Goal: Task Accomplishment & Management: Manage account settings

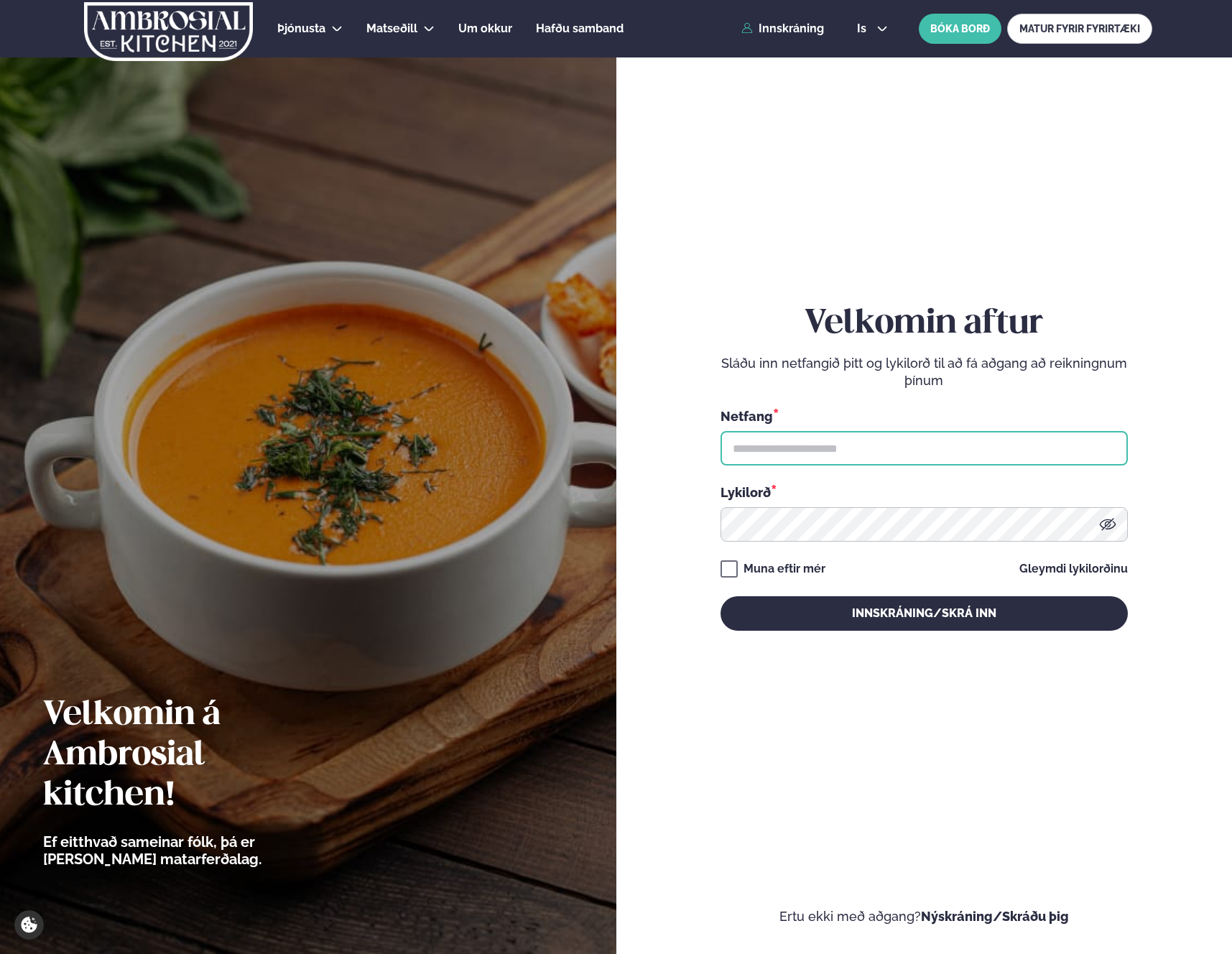
click at [899, 460] on input "text" at bounding box center [924, 448] width 407 height 35
type input "**********"
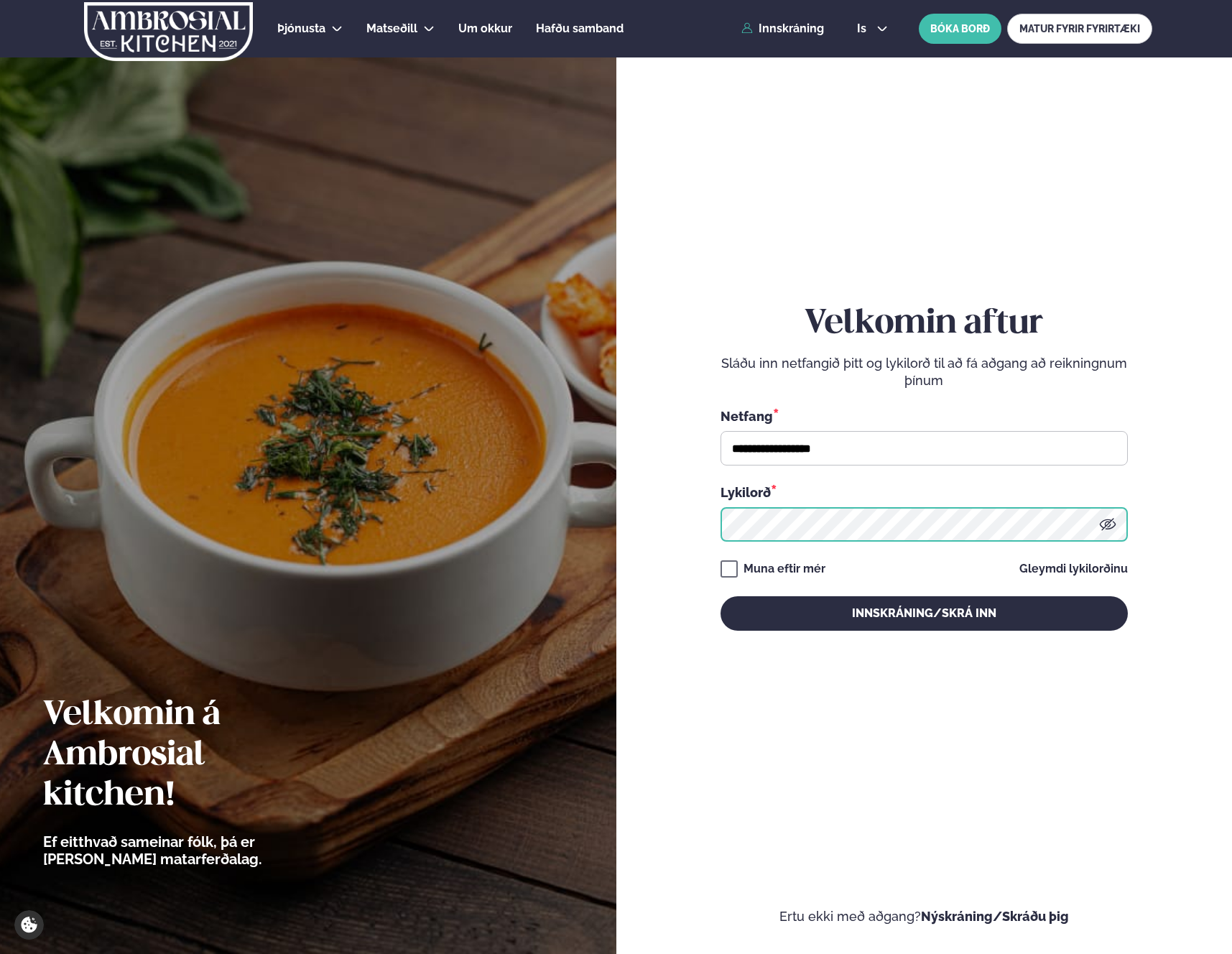
click at [721, 596] on button "Innskráning/Skrá inn" at bounding box center [924, 613] width 407 height 35
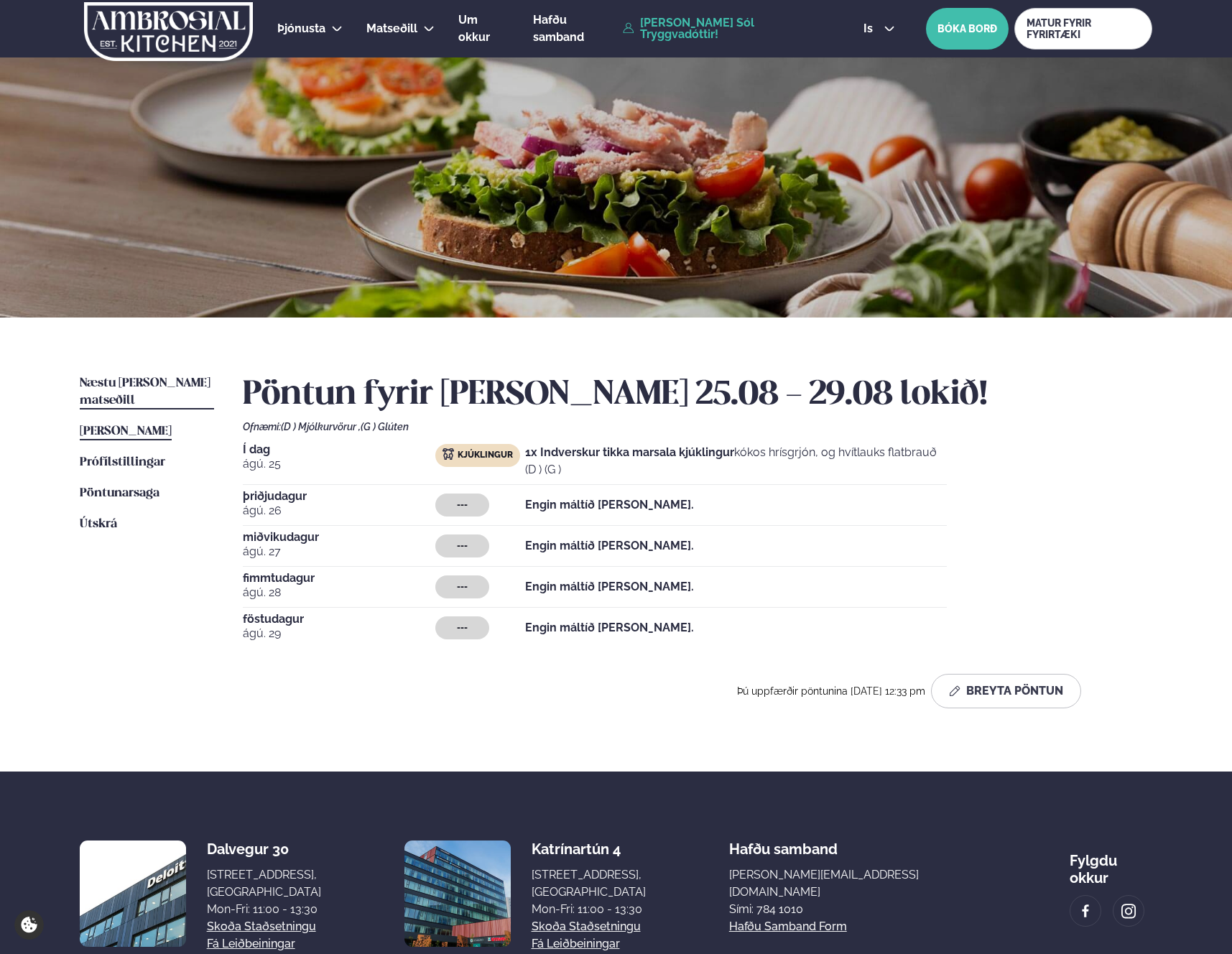
click at [151, 388] on span "Næstu [PERSON_NAME] matseðill" at bounding box center [144, 392] width 131 height 29
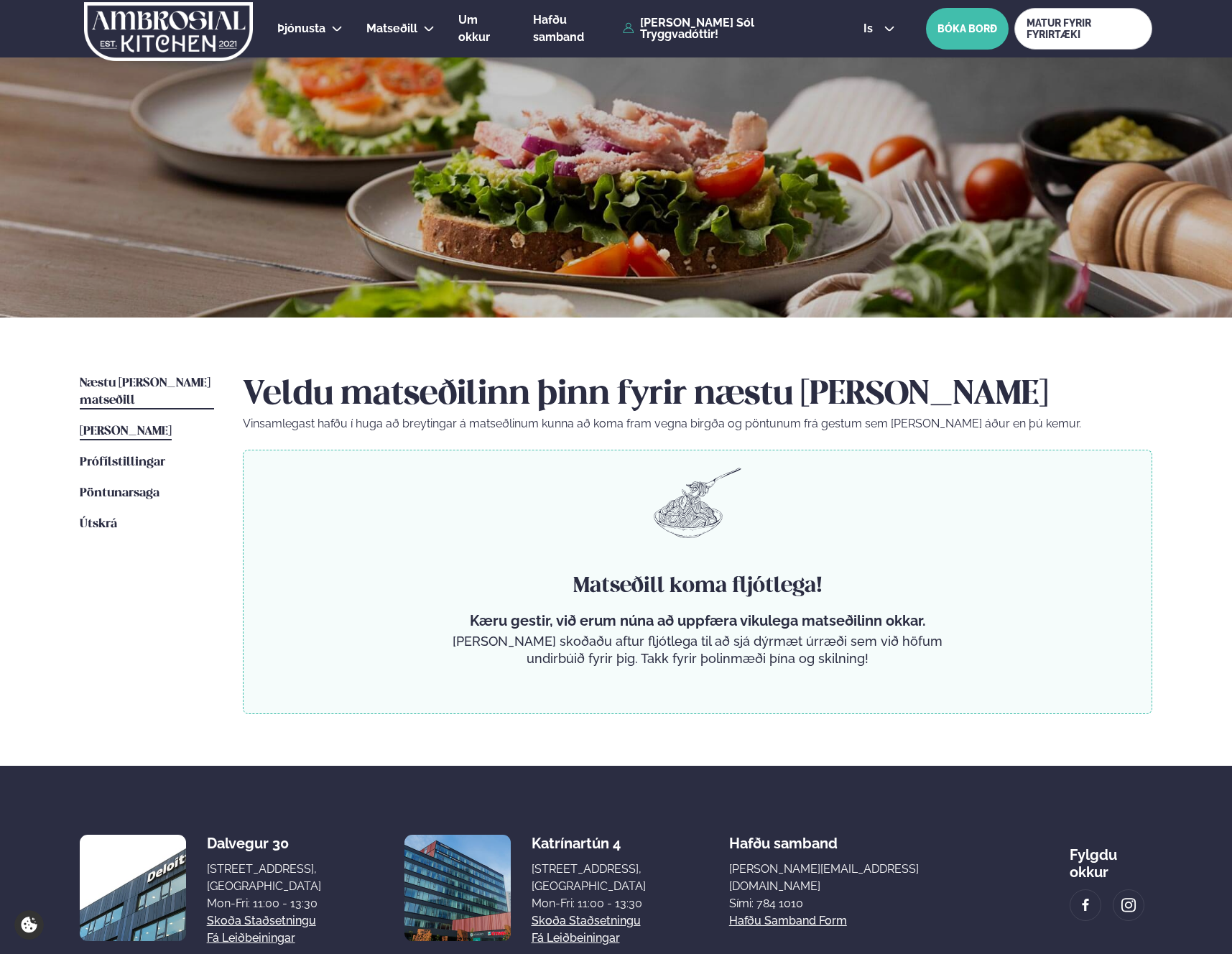
click at [171, 426] on span "[PERSON_NAME]" at bounding box center [125, 432] width 92 height 12
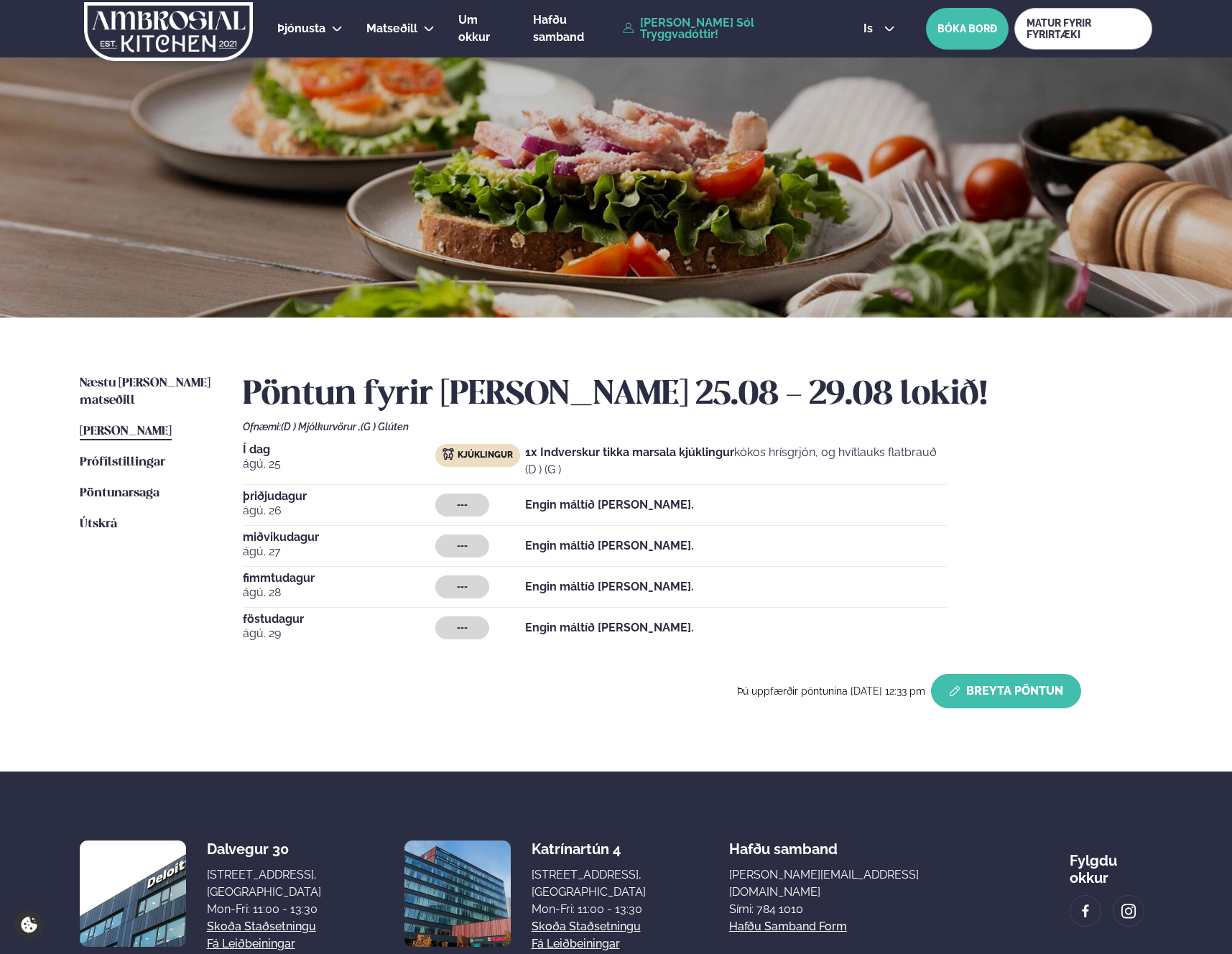
click at [992, 706] on button "Breyta Pöntun" at bounding box center [1006, 691] width 151 height 35
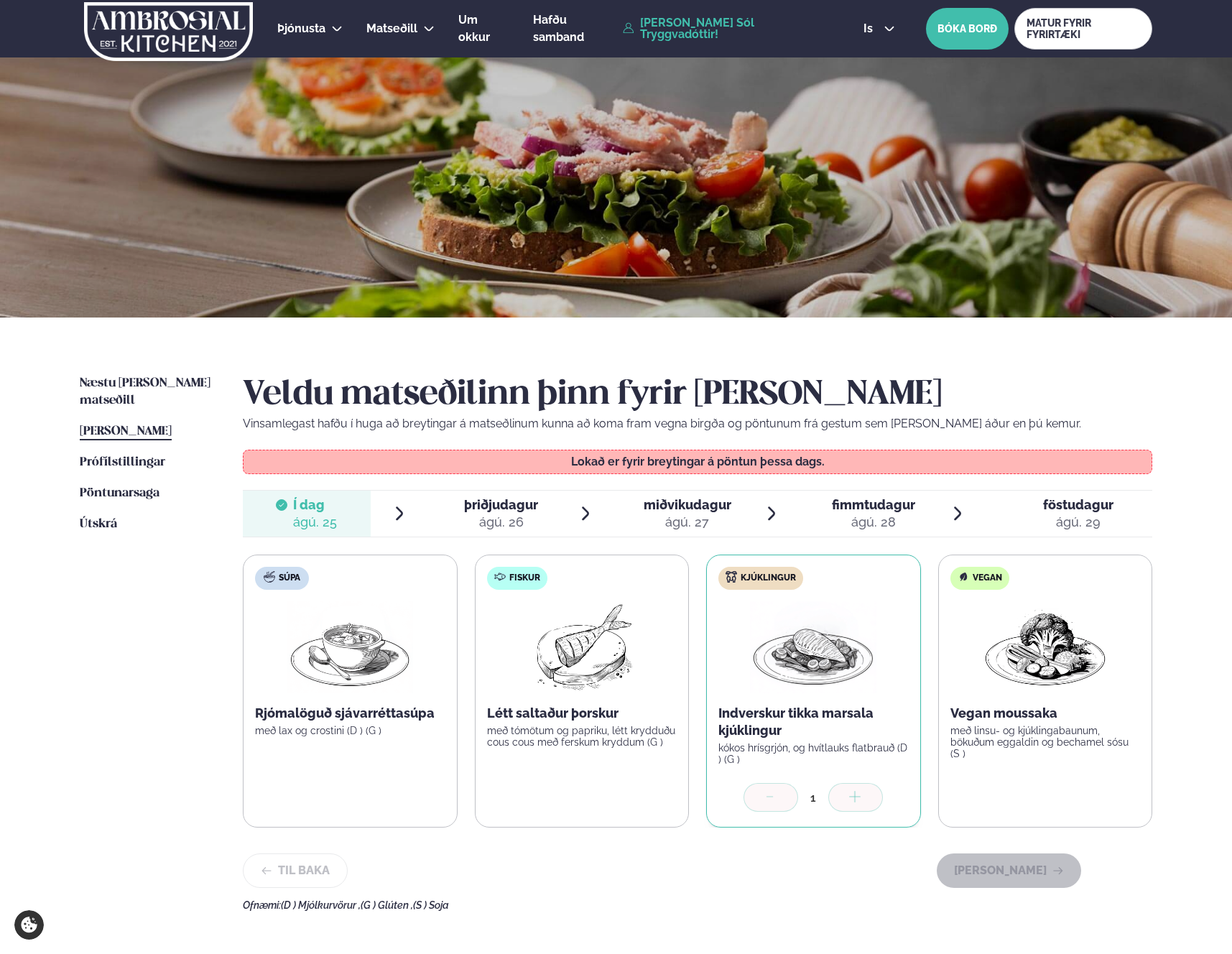
click at [515, 497] on span "þriðjudagur" at bounding box center [502, 504] width 74 height 15
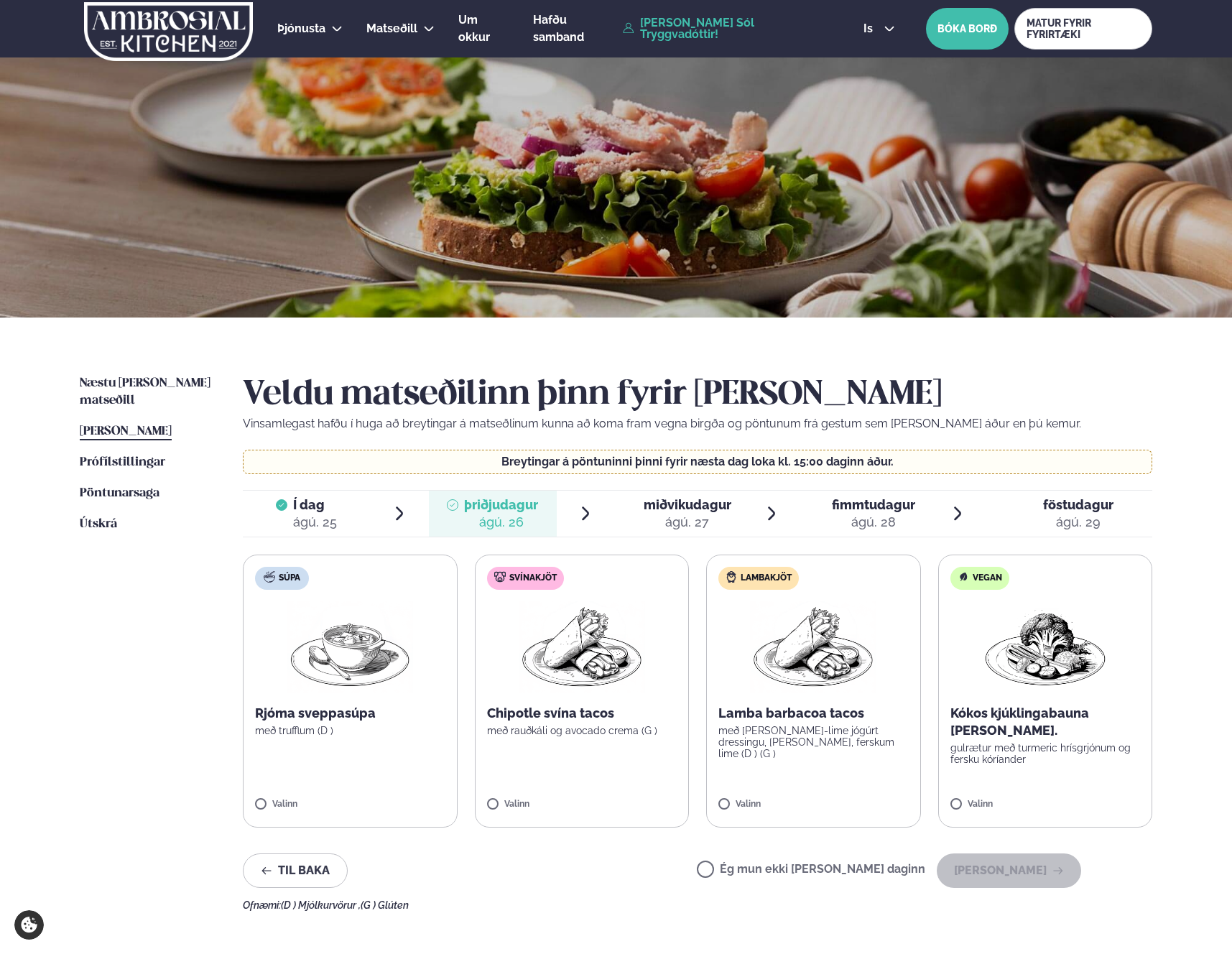
click at [663, 505] on span "miðvikudagur" at bounding box center [687, 504] width 87 height 15
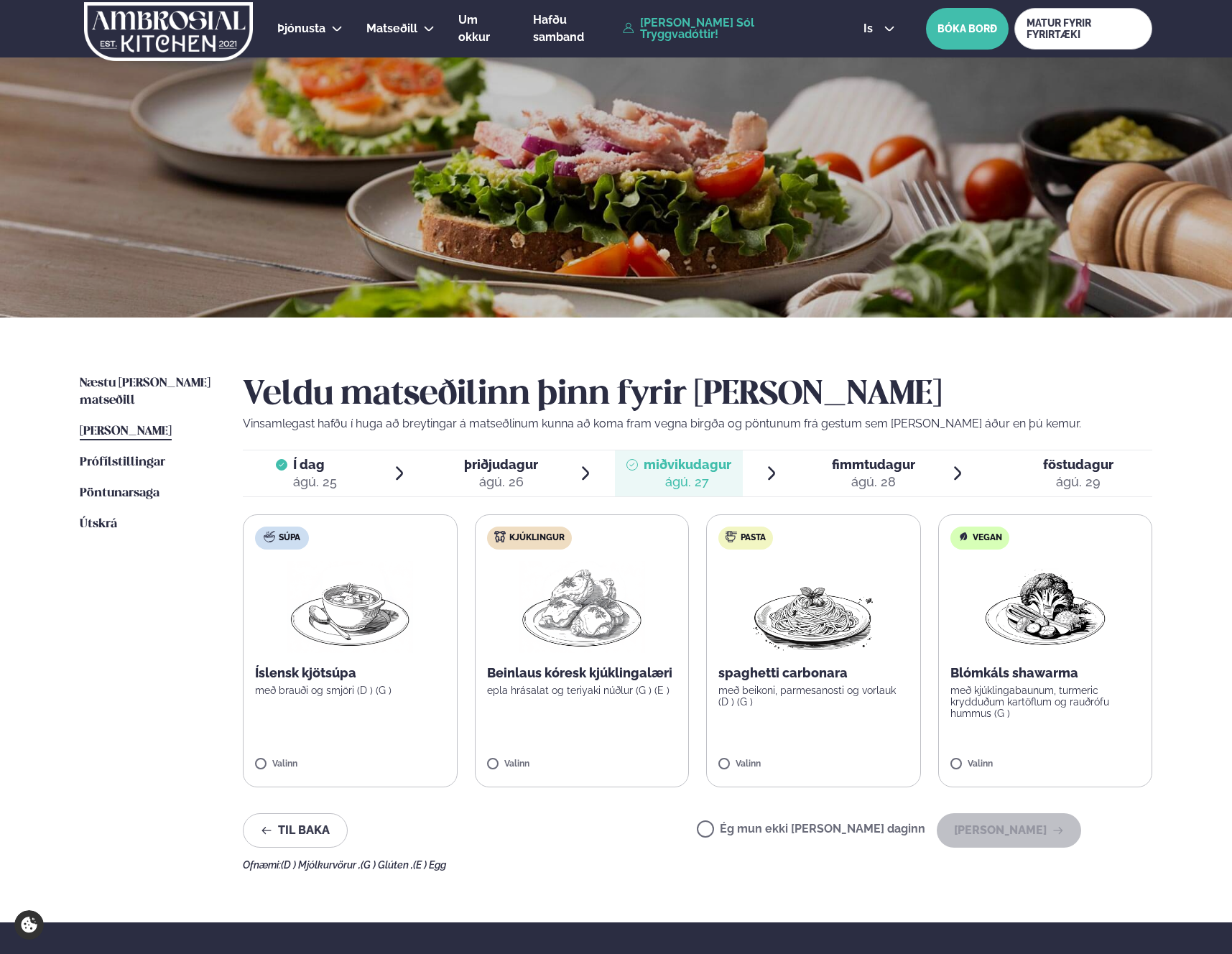
click at [854, 482] on div "ágú. 28" at bounding box center [874, 482] width 83 height 17
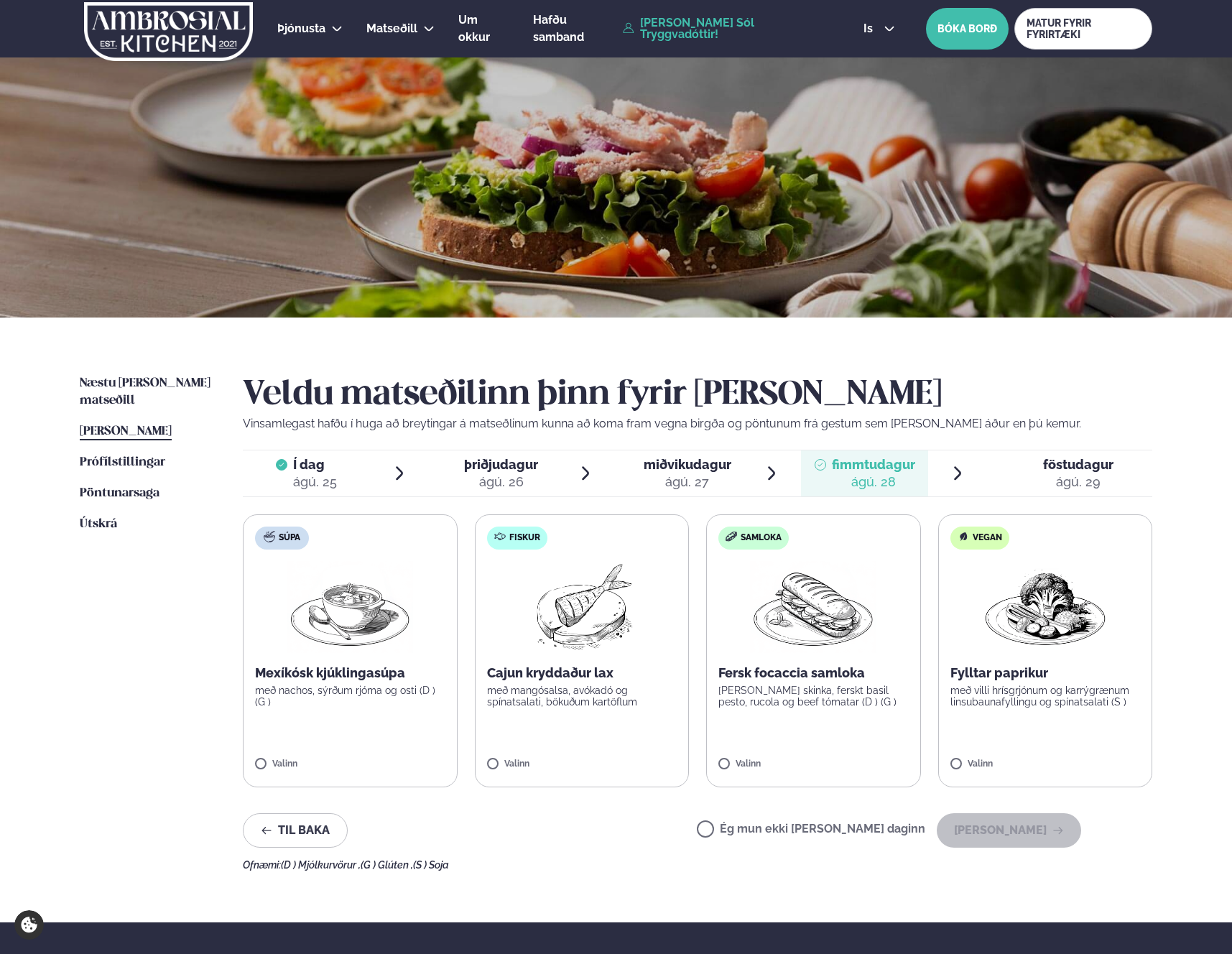
click at [671, 479] on div "ágú. 27" at bounding box center [687, 482] width 87 height 17
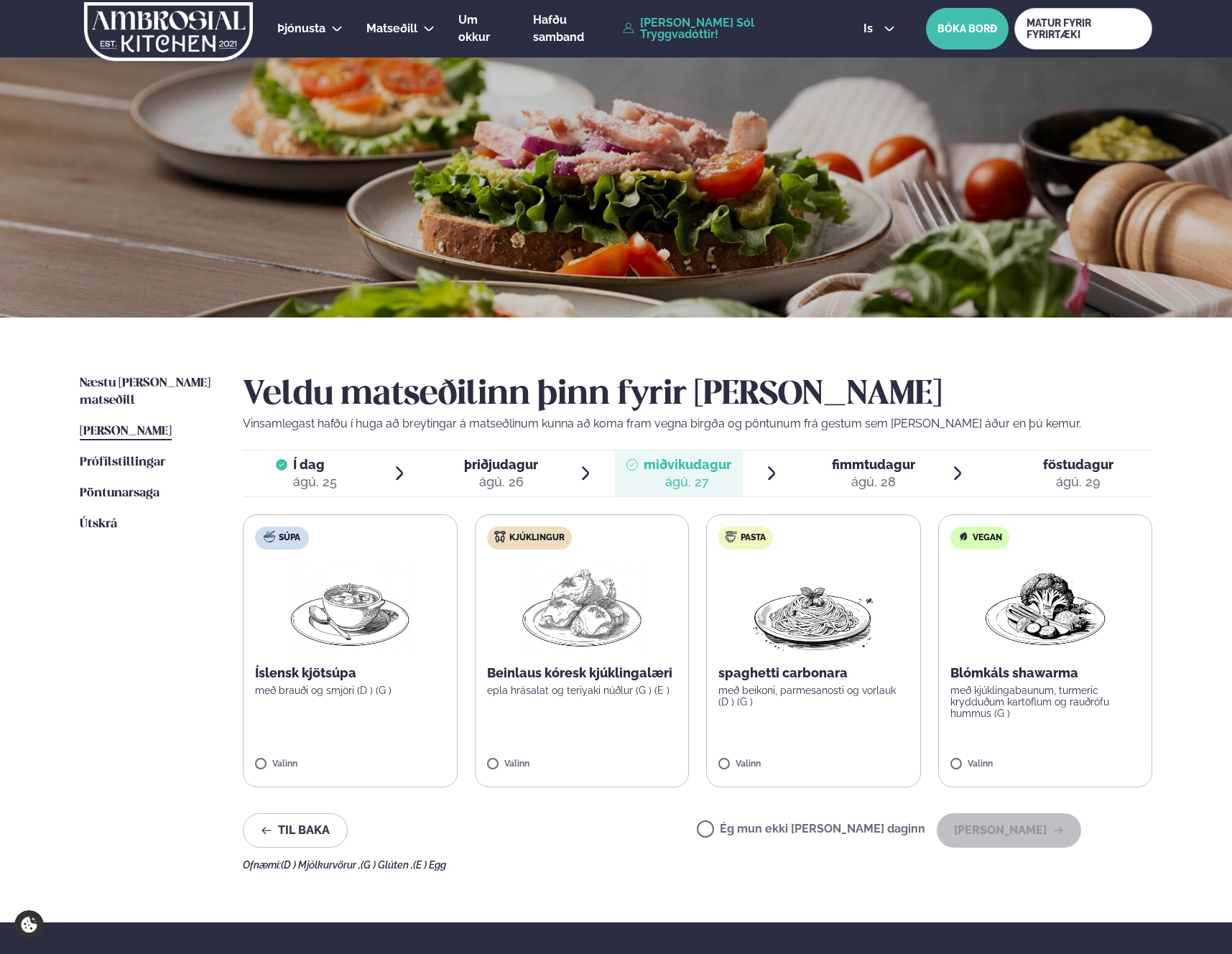
click at [561, 482] on li "þriðjudagur þri. [DATE]" at bounding box center [511, 473] width 165 height 46
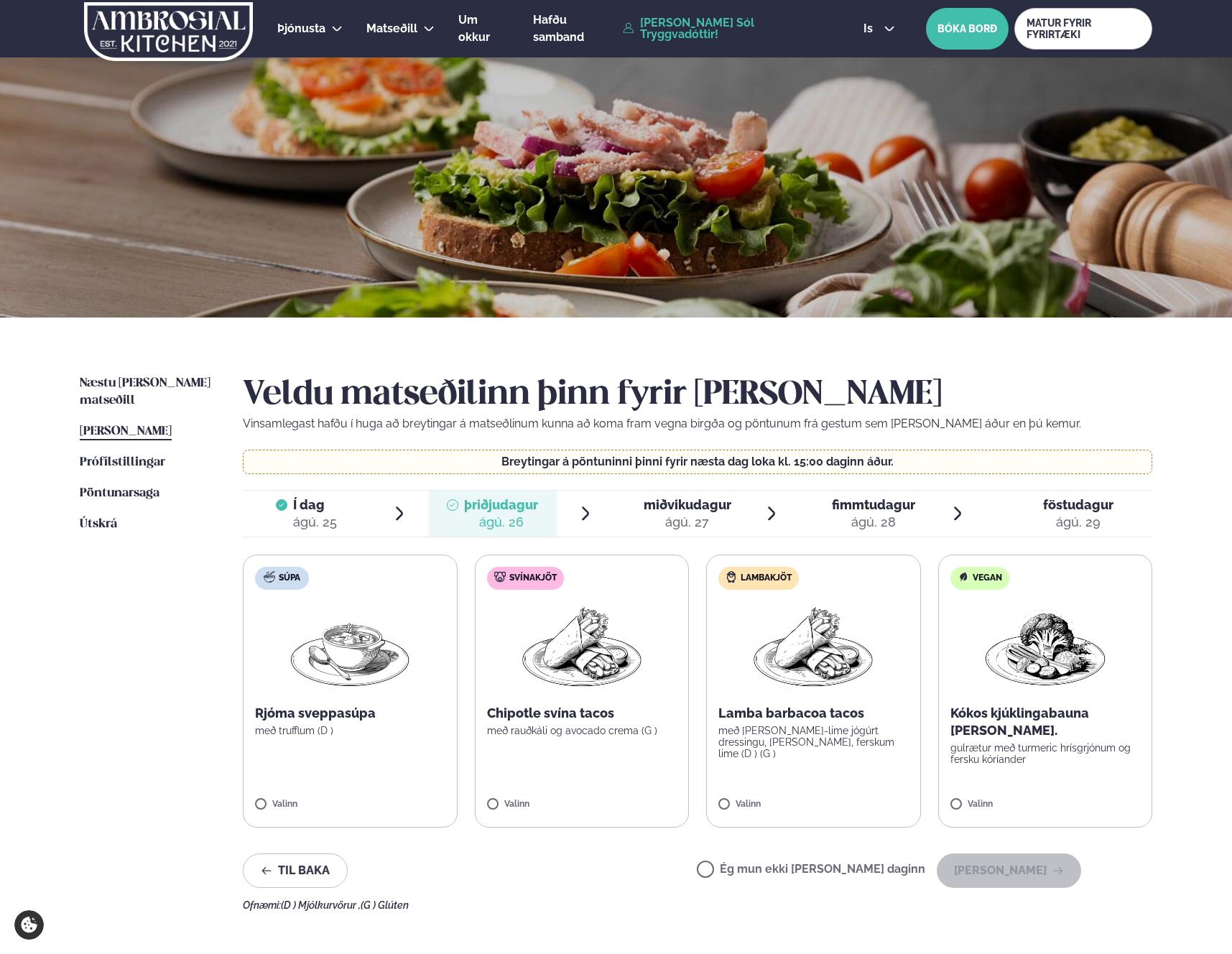
click at [705, 508] on span "miðvikudagur" at bounding box center [687, 504] width 87 height 15
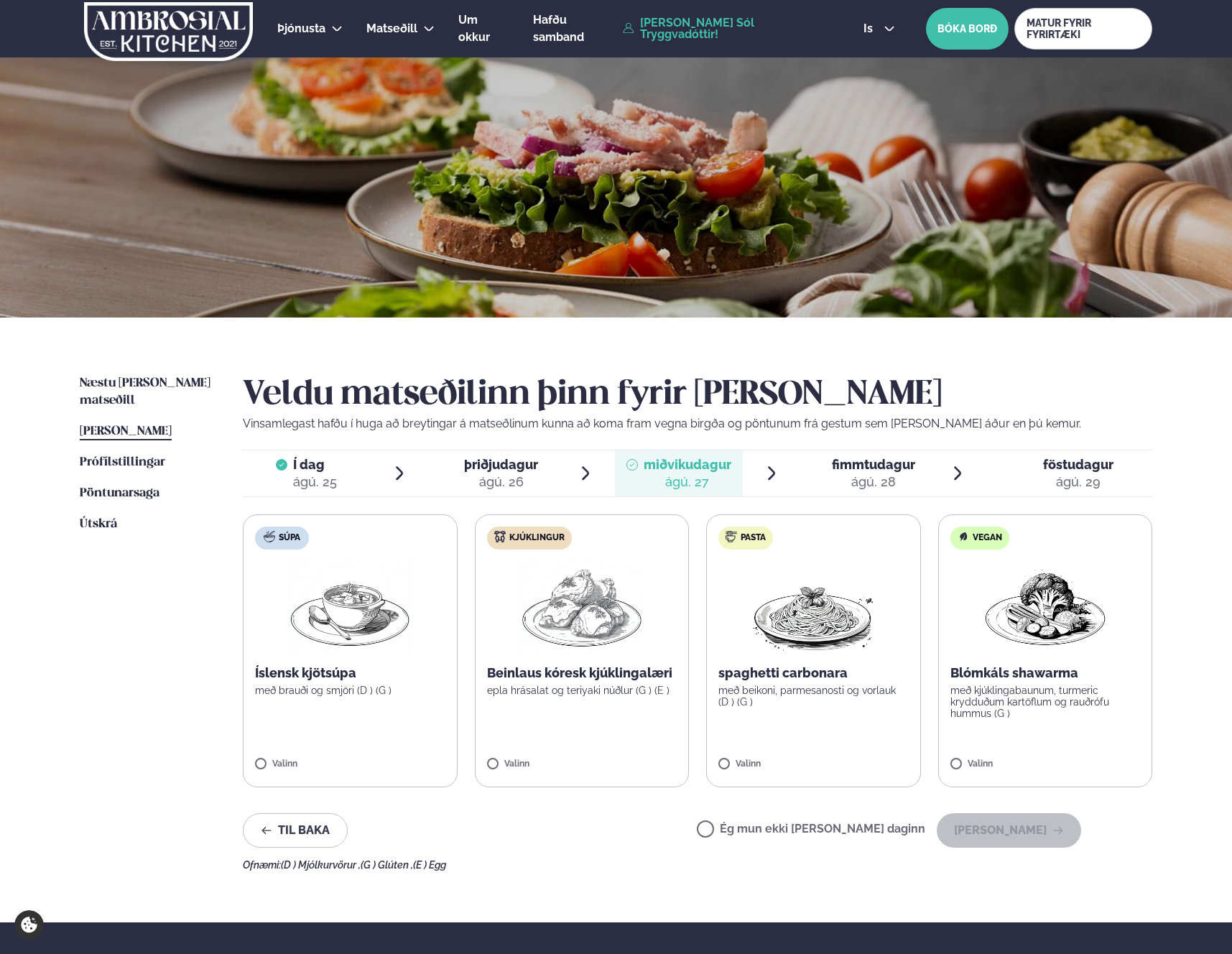
click at [836, 486] on div "ágú. 28" at bounding box center [874, 482] width 83 height 17
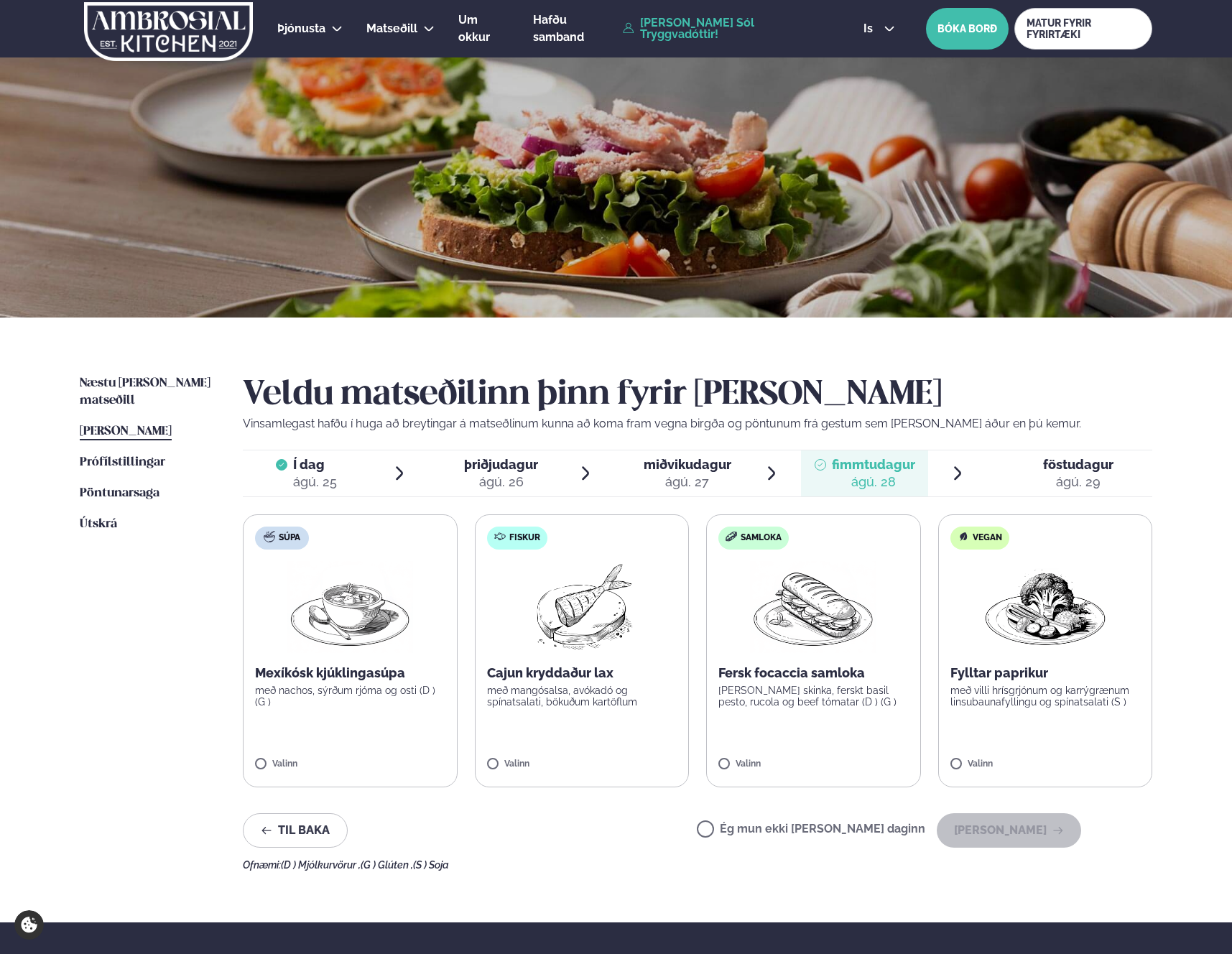
click at [84, 608] on ul "Næstu viku matseðill Næsta vika Þessa viku matseðill Þessa viku Prófílstillinga…" at bounding box center [146, 623] width 134 height 496
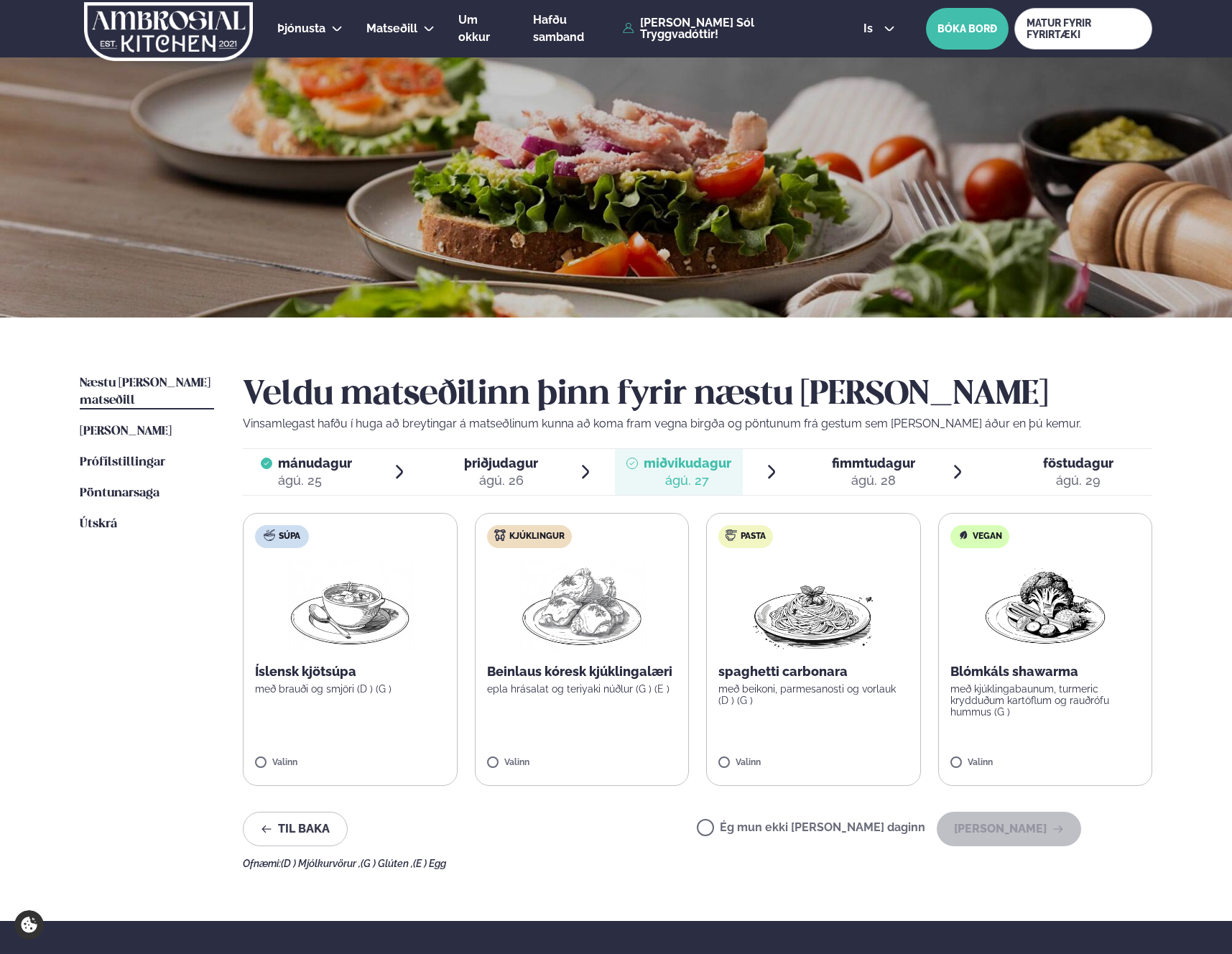
click at [540, 486] on span "þriðjudagur þri. [DATE]" at bounding box center [493, 471] width 128 height 46
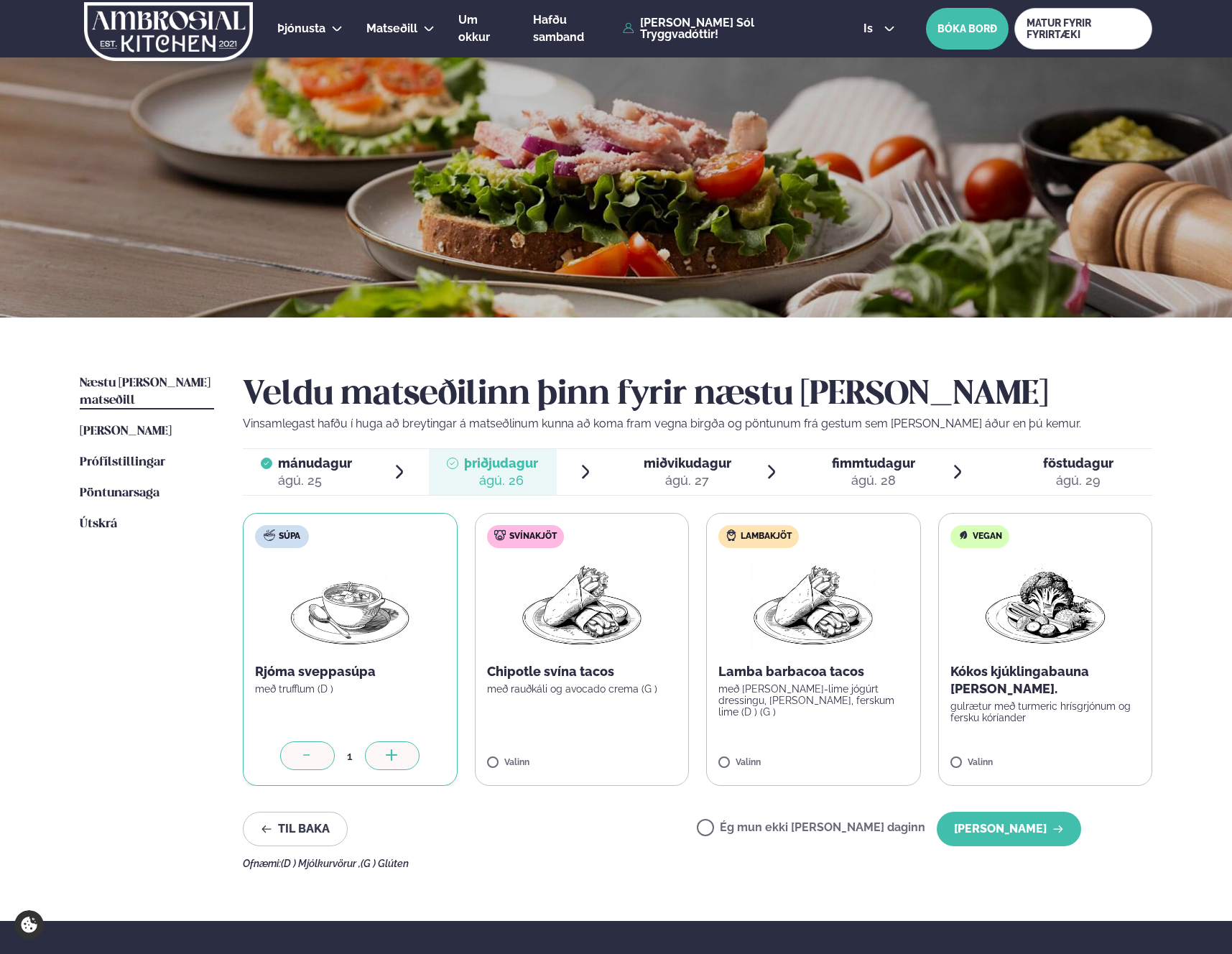
click at [690, 470] on span "miðvikudagur" at bounding box center [687, 463] width 87 height 15
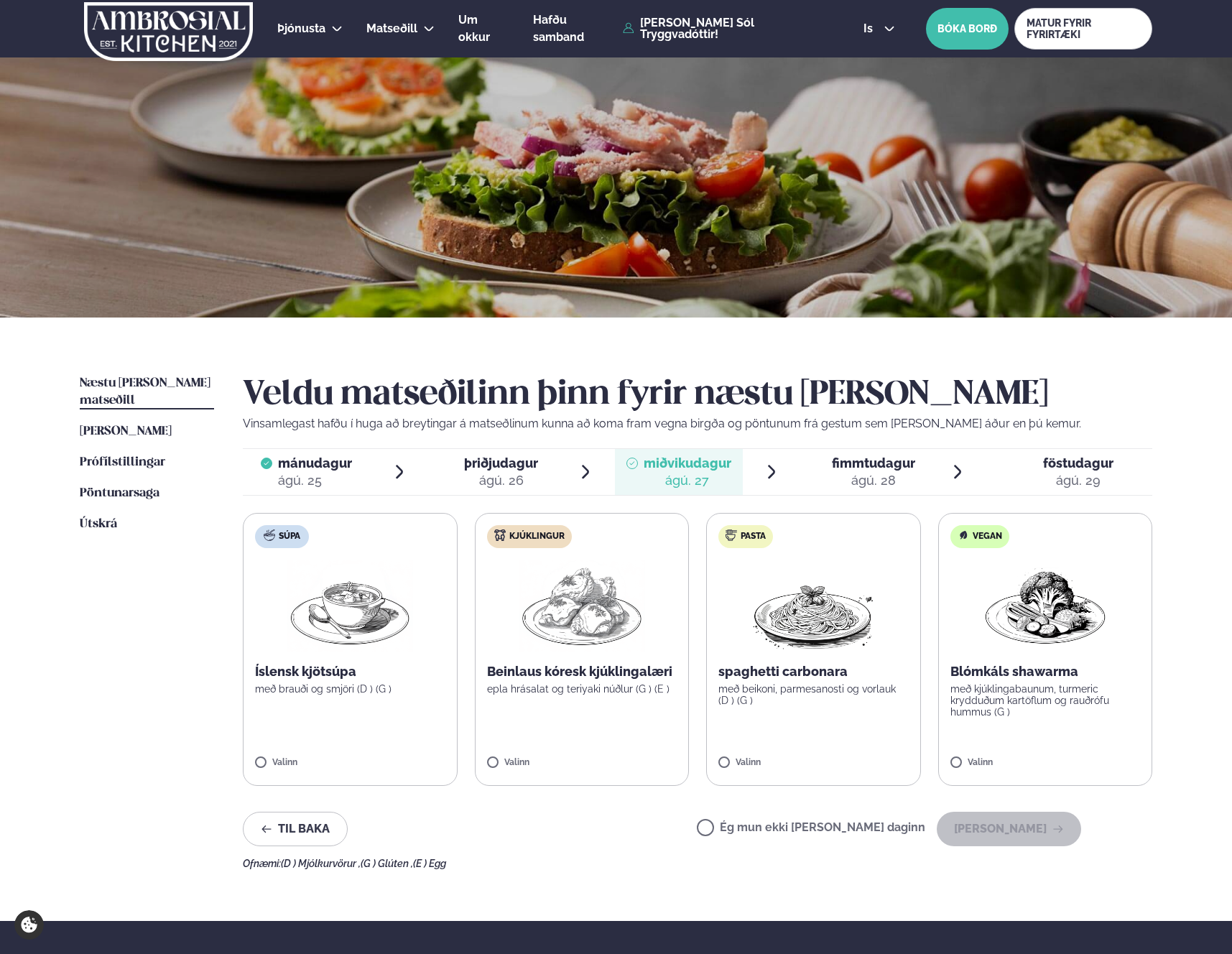
click at [865, 467] on span "fimmtudagur" at bounding box center [874, 463] width 83 height 15
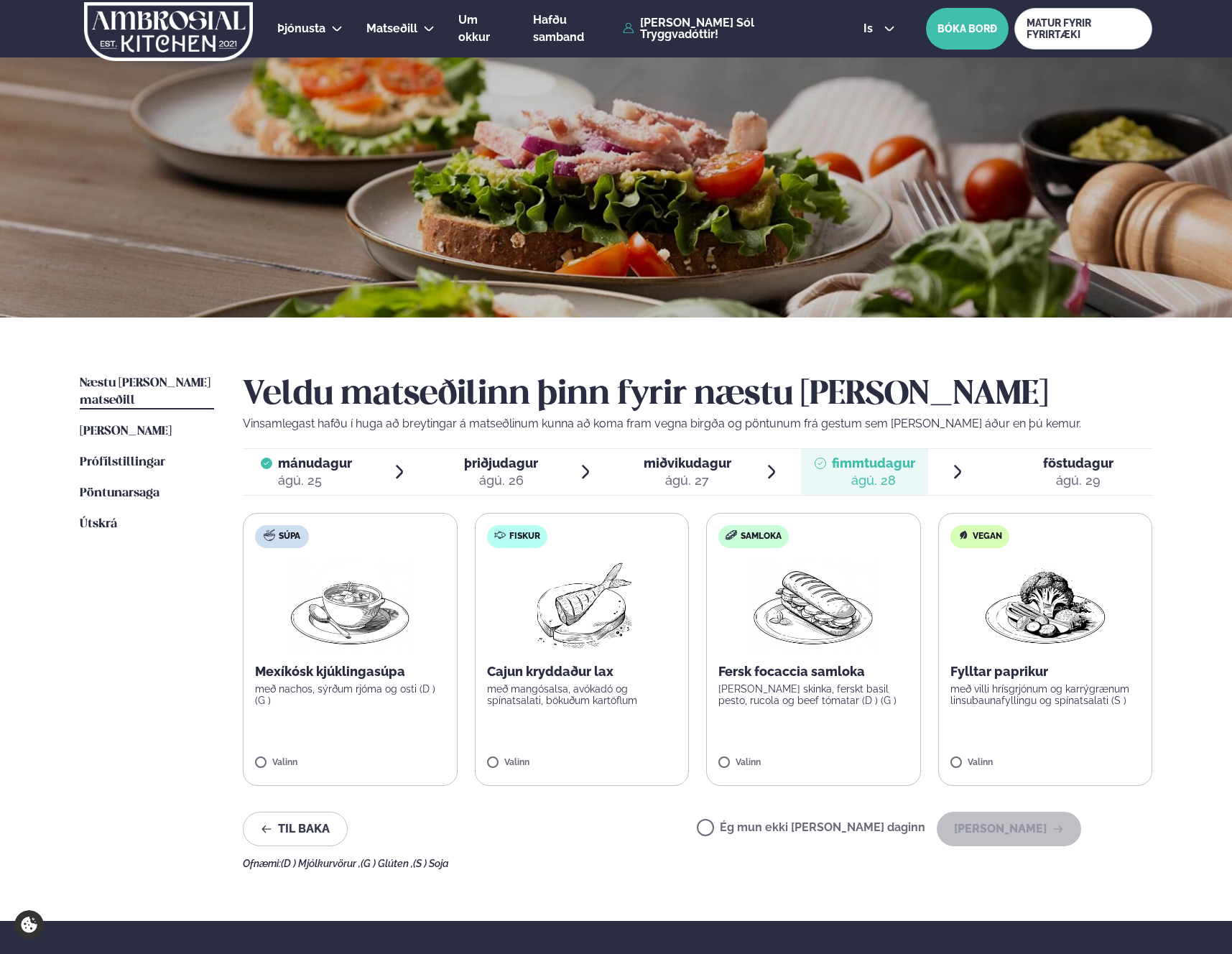
click at [640, 471] on span "miðvikudagur mið. [DATE]" at bounding box center [679, 471] width 128 height 46
